Goal: Transaction & Acquisition: Obtain resource

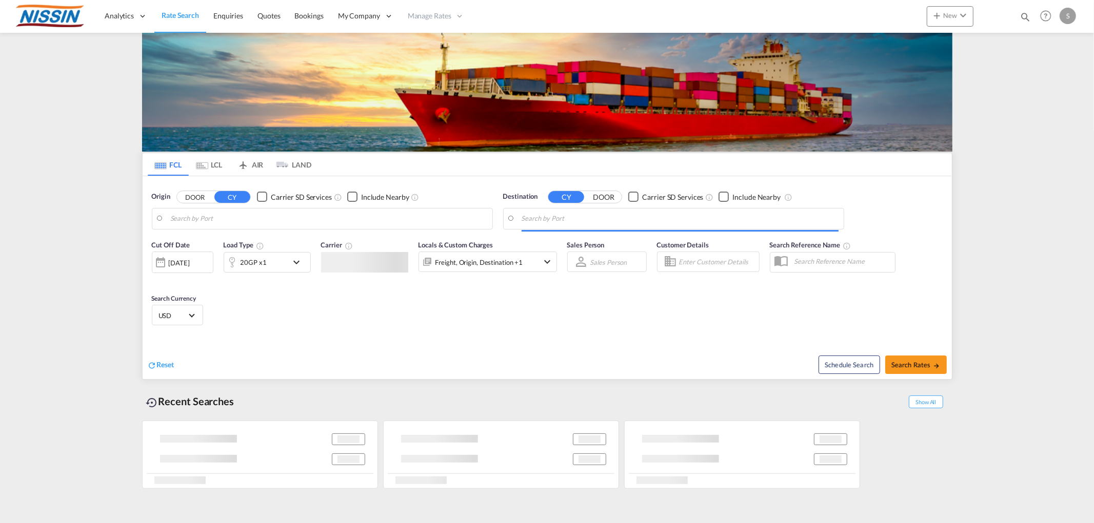
type input "[GEOGRAPHIC_DATA], [GEOGRAPHIC_DATA], USLAX"
type input "[GEOGRAPHIC_DATA], JPTYO"
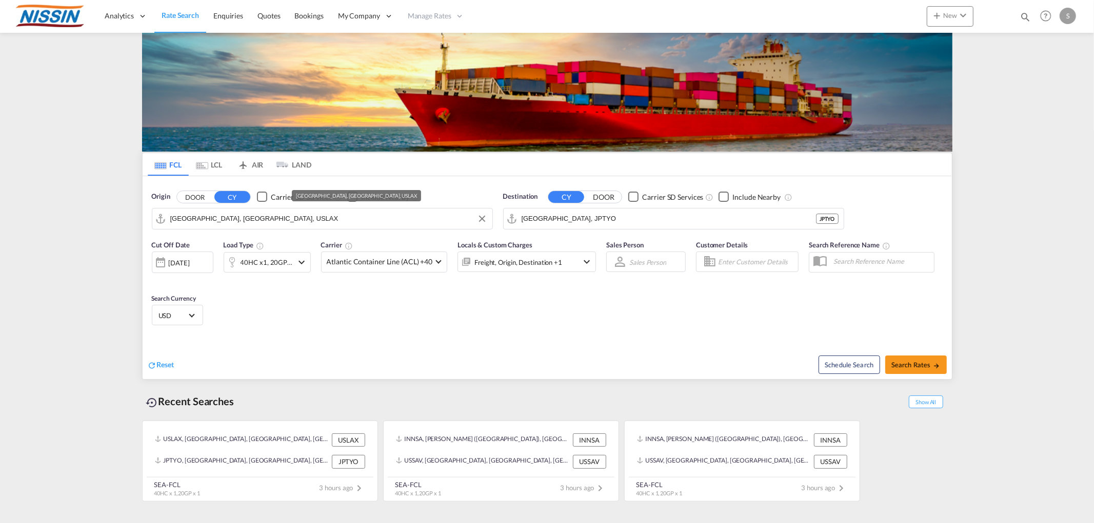
click at [299, 218] on input "[GEOGRAPHIC_DATA], [GEOGRAPHIC_DATA], USLAX" at bounding box center [328, 218] width 317 height 15
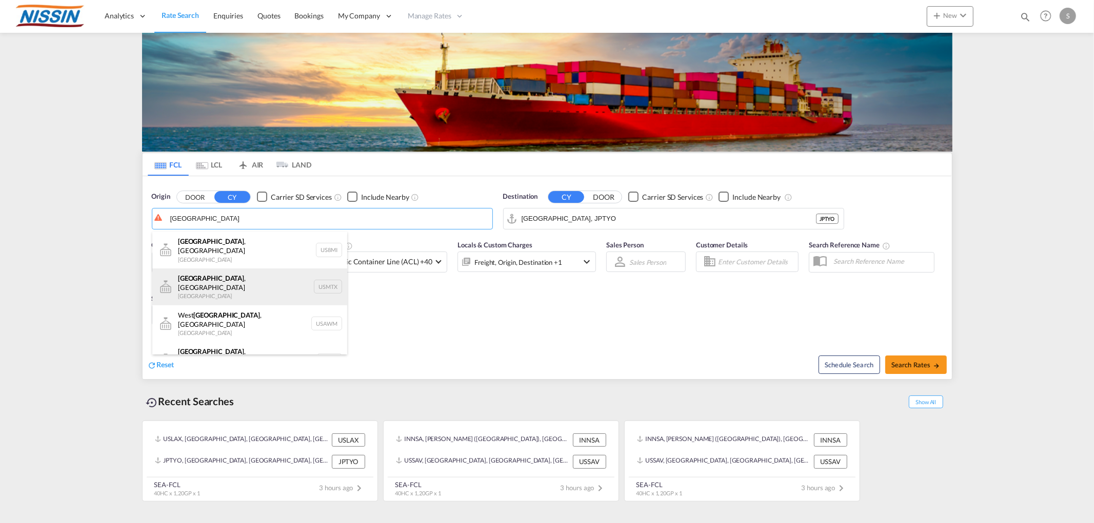
click at [232, 273] on div "[GEOGRAPHIC_DATA] , [GEOGRAPHIC_DATA] [GEOGRAPHIC_DATA] USMTX" at bounding box center [249, 287] width 195 height 37
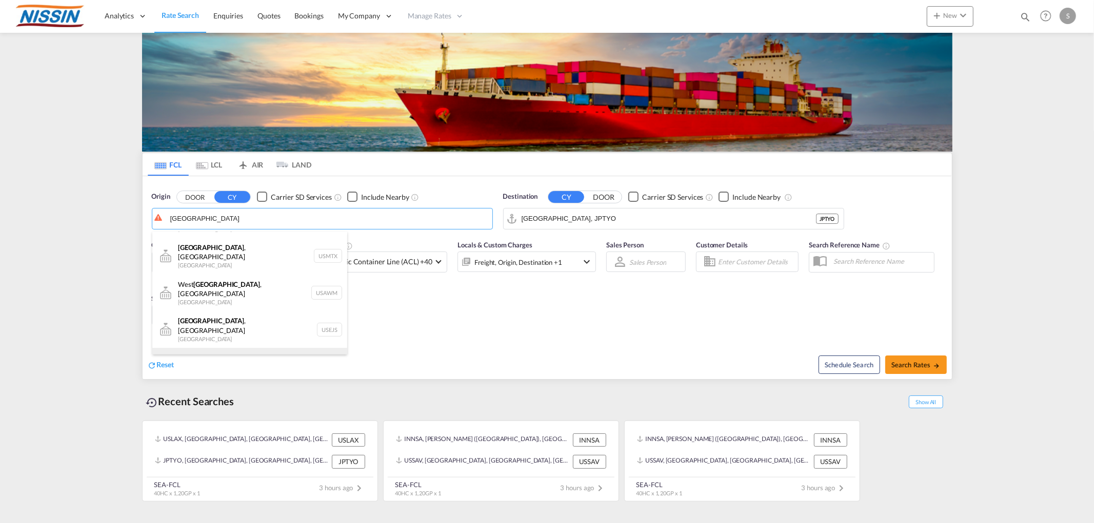
click at [206, 348] on div "[GEOGRAPHIC_DATA] , [GEOGRAPHIC_DATA] [GEOGRAPHIC_DATA] USMEM" at bounding box center [249, 366] width 195 height 37
type input "[GEOGRAPHIC_DATA], [GEOGRAPHIC_DATA], USMEM"
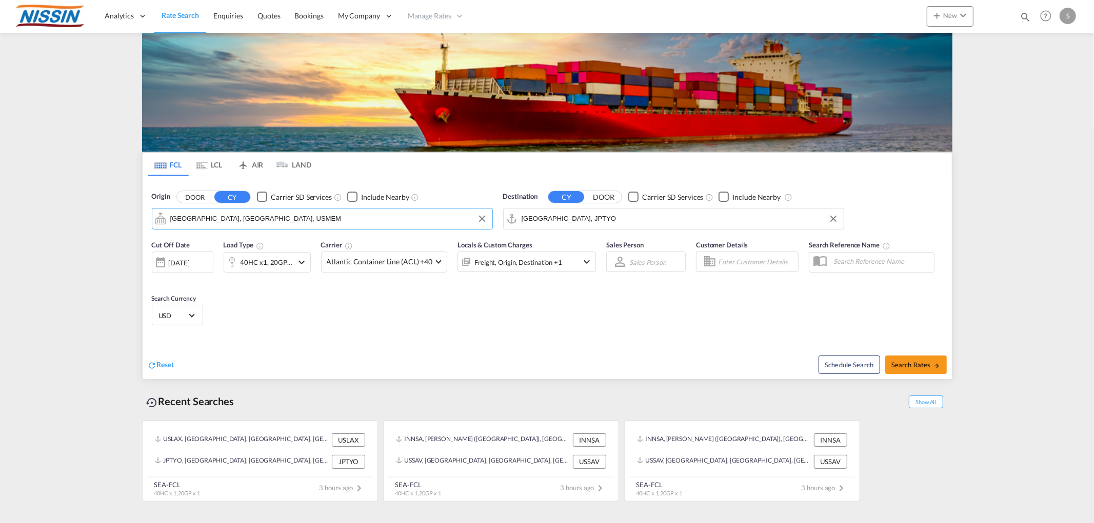
click at [557, 227] on md-autocomplete-wrap "[GEOGRAPHIC_DATA], JPTYO" at bounding box center [679, 221] width 317 height 21
click at [559, 219] on input "[GEOGRAPHIC_DATA], JPTYO" at bounding box center [679, 218] width 317 height 15
click at [559, 243] on div "Shanghai [GEOGRAPHIC_DATA] [GEOGRAPHIC_DATA]" at bounding box center [600, 247] width 195 height 31
type input "[GEOGRAPHIC_DATA], [GEOGRAPHIC_DATA]"
click at [437, 264] on md-select-value "Atlantic Container Line (ACL) +40" at bounding box center [384, 262] width 126 height 20
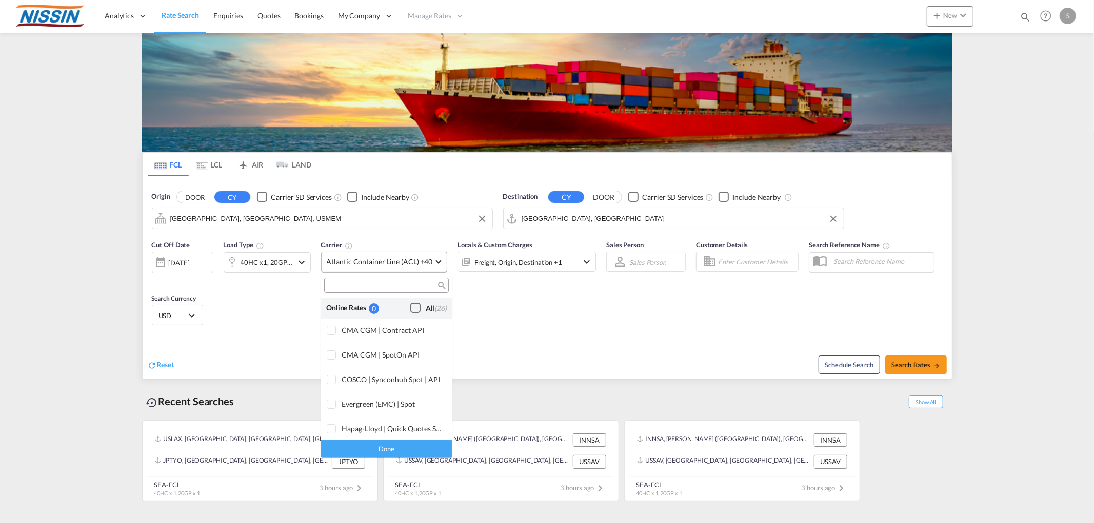
scroll to position [625, 0]
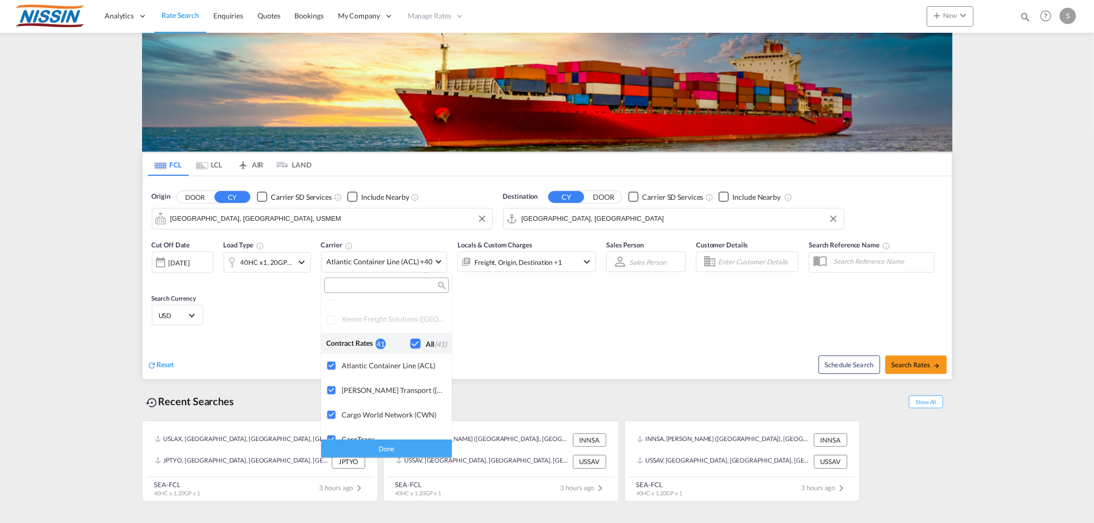
click at [410, 344] on div "Checkbox No Ink" at bounding box center [415, 344] width 10 height 10
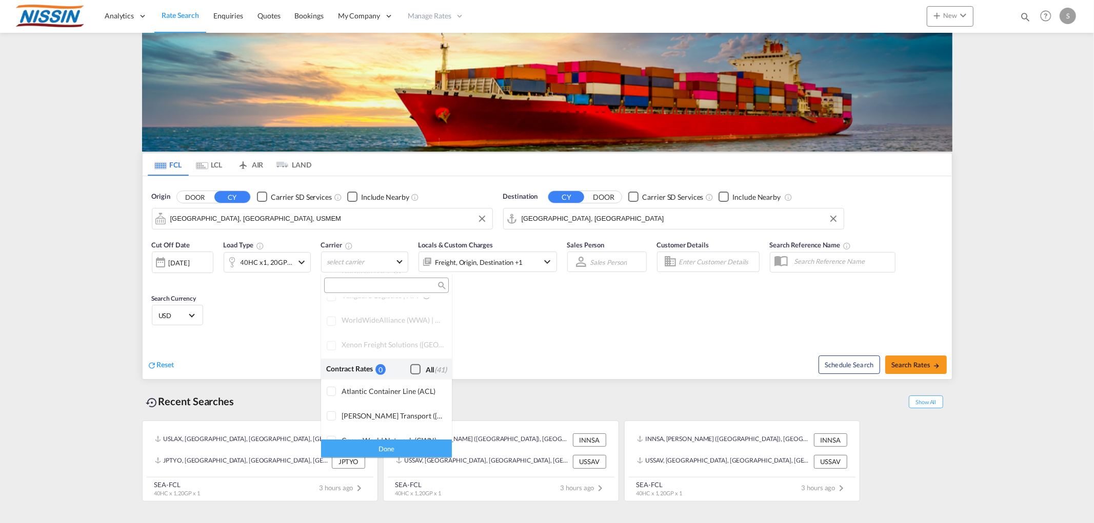
scroll to position [580, 0]
click at [410, 390] on div "Checkbox No Ink" at bounding box center [415, 390] width 10 height 10
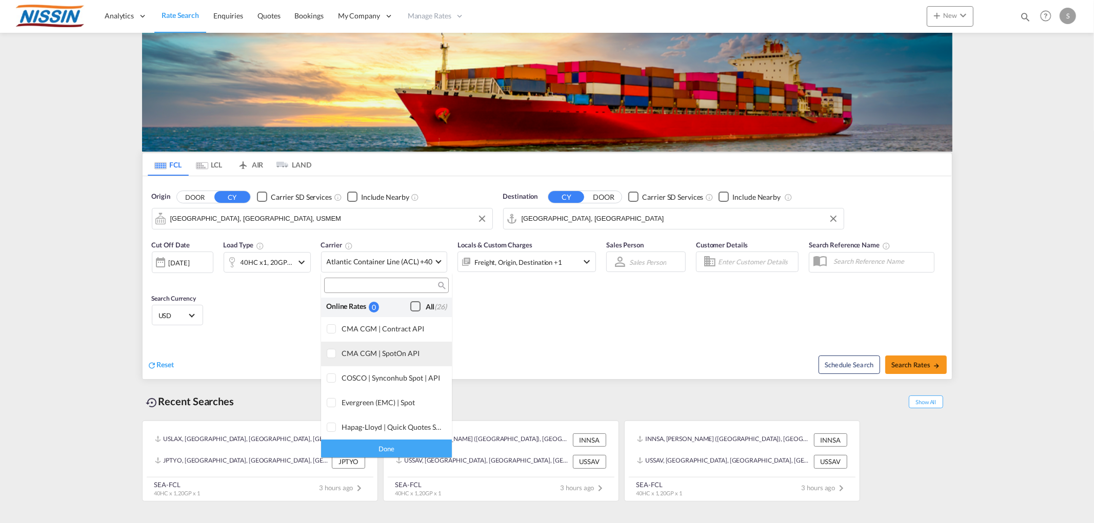
scroll to position [0, 0]
click at [711, 334] on md-backdrop at bounding box center [547, 261] width 1094 height 523
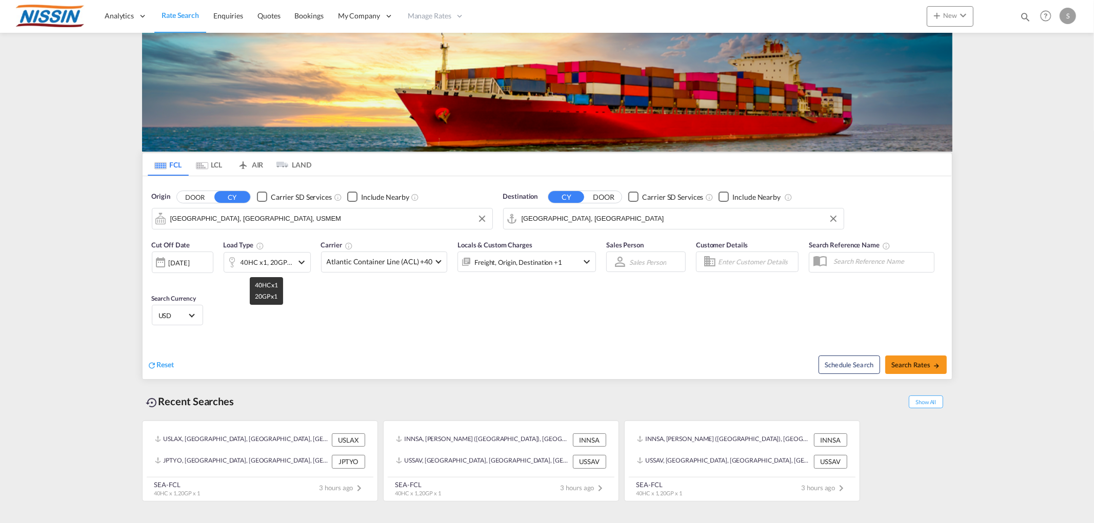
click at [288, 258] on div "40HC x1, 20GP x1" at bounding box center [266, 262] width 52 height 14
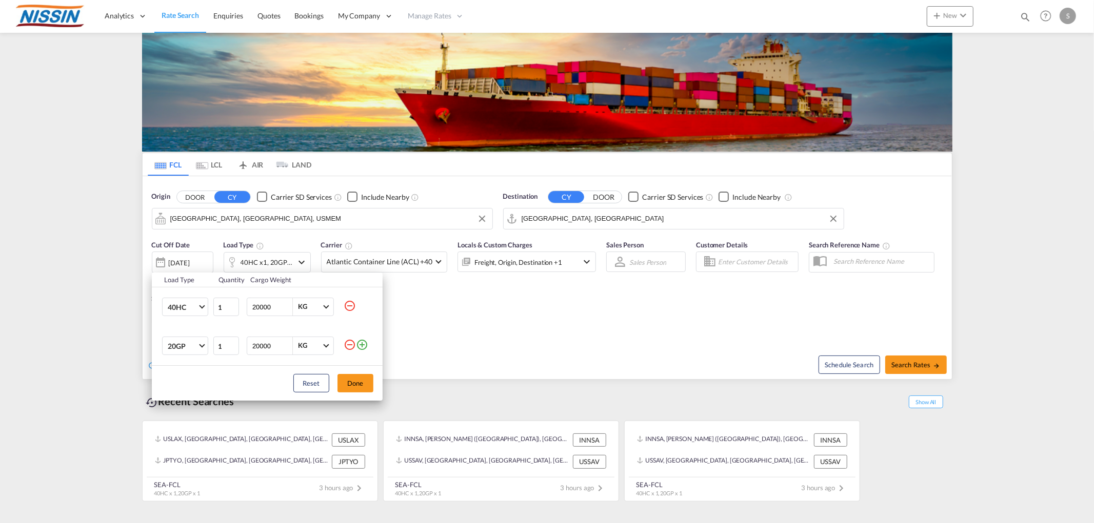
click at [346, 346] on md-icon "icon-minus-circle-outline" at bounding box center [350, 345] width 12 height 12
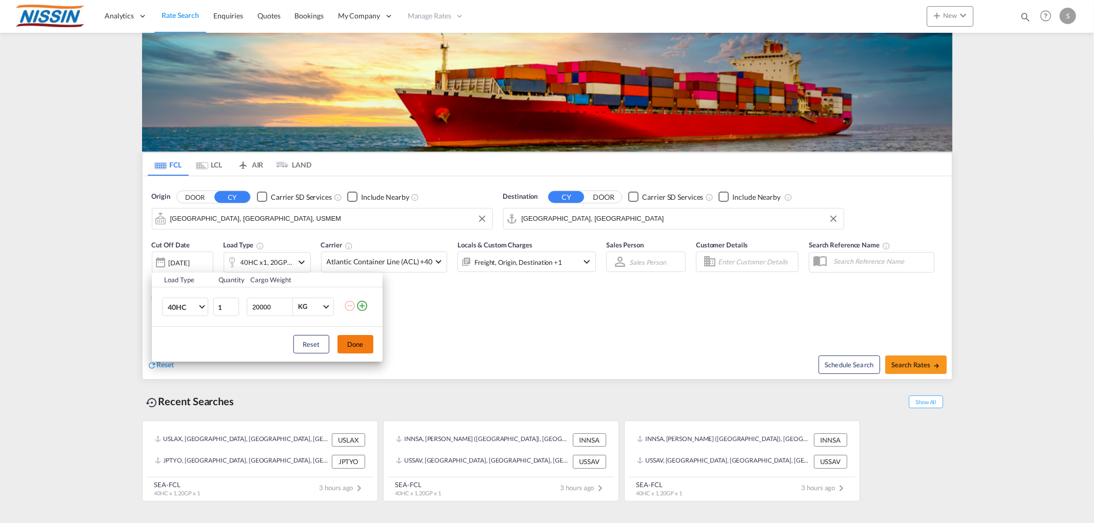
click at [349, 346] on button "Done" at bounding box center [355, 344] width 36 height 18
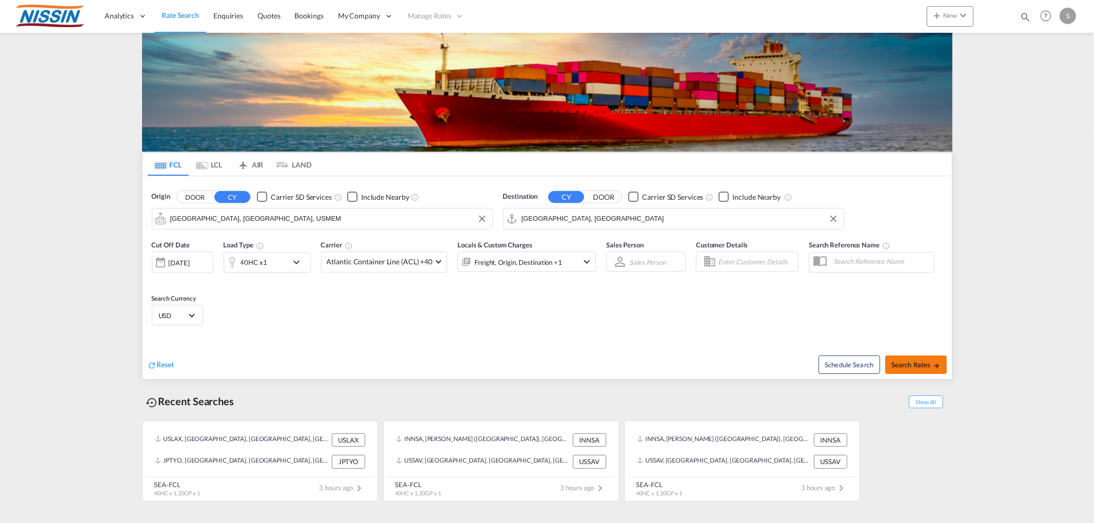
click at [918, 366] on span "Search Rates" at bounding box center [915, 365] width 49 height 8
type input "USMEM to CNSHA / [DATE]"
